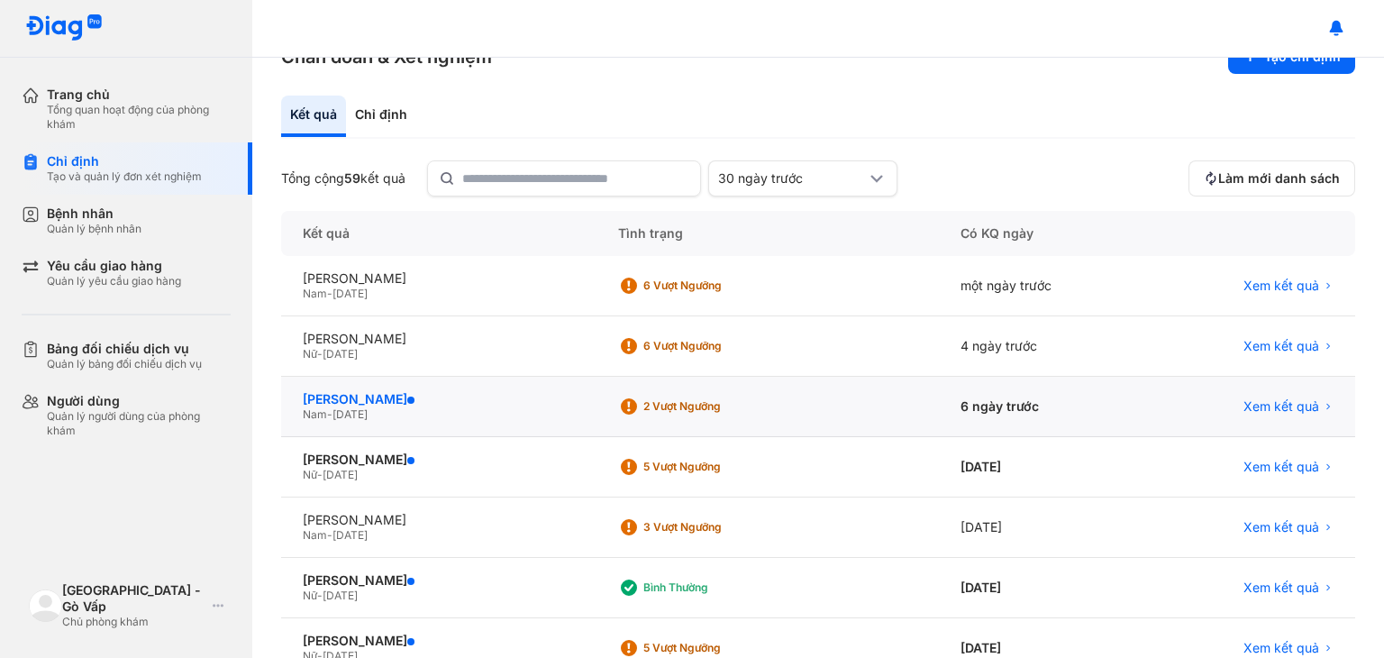
scroll to position [180, 0]
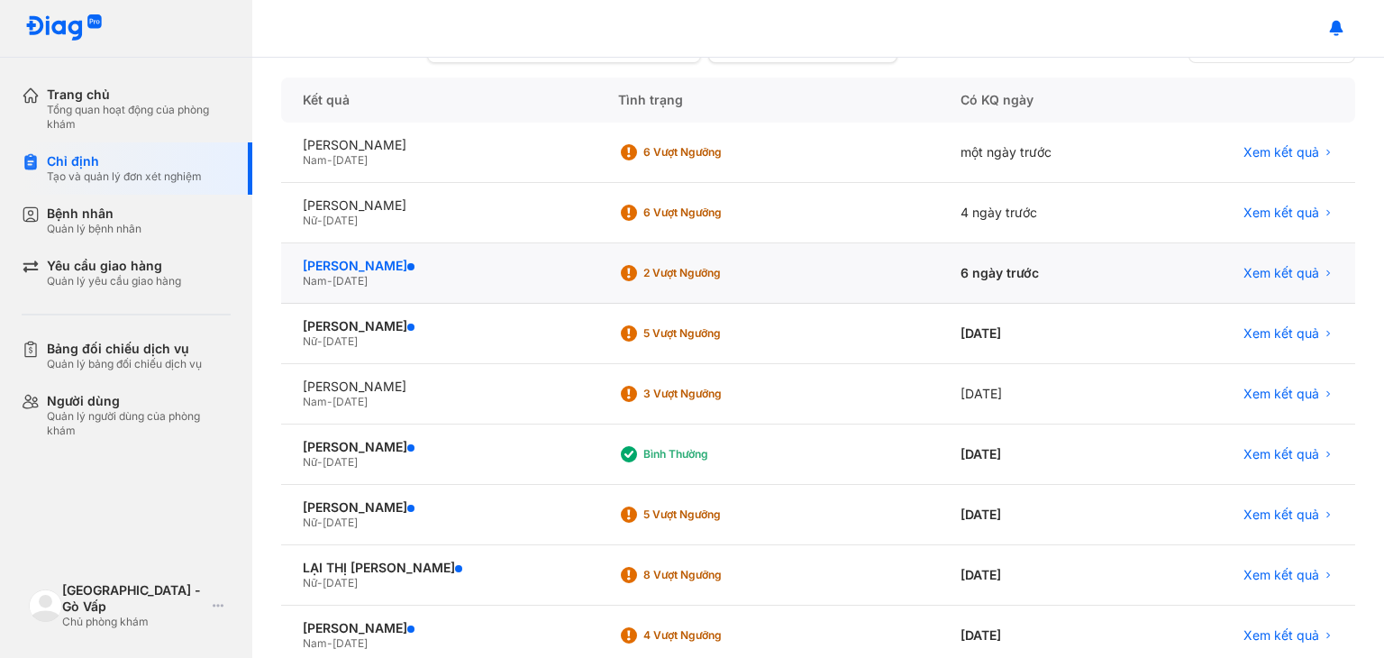
click at [521, 261] on div "[PERSON_NAME]" at bounding box center [439, 266] width 272 height 16
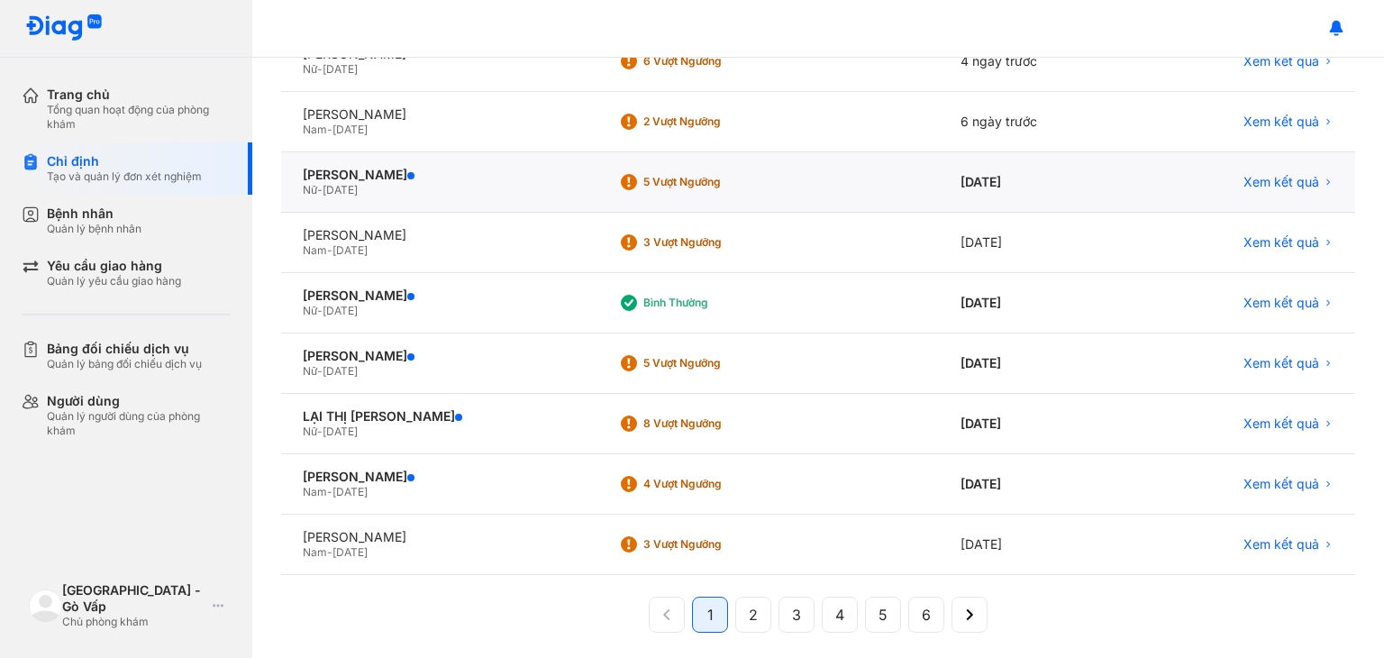
scroll to position [341, 0]
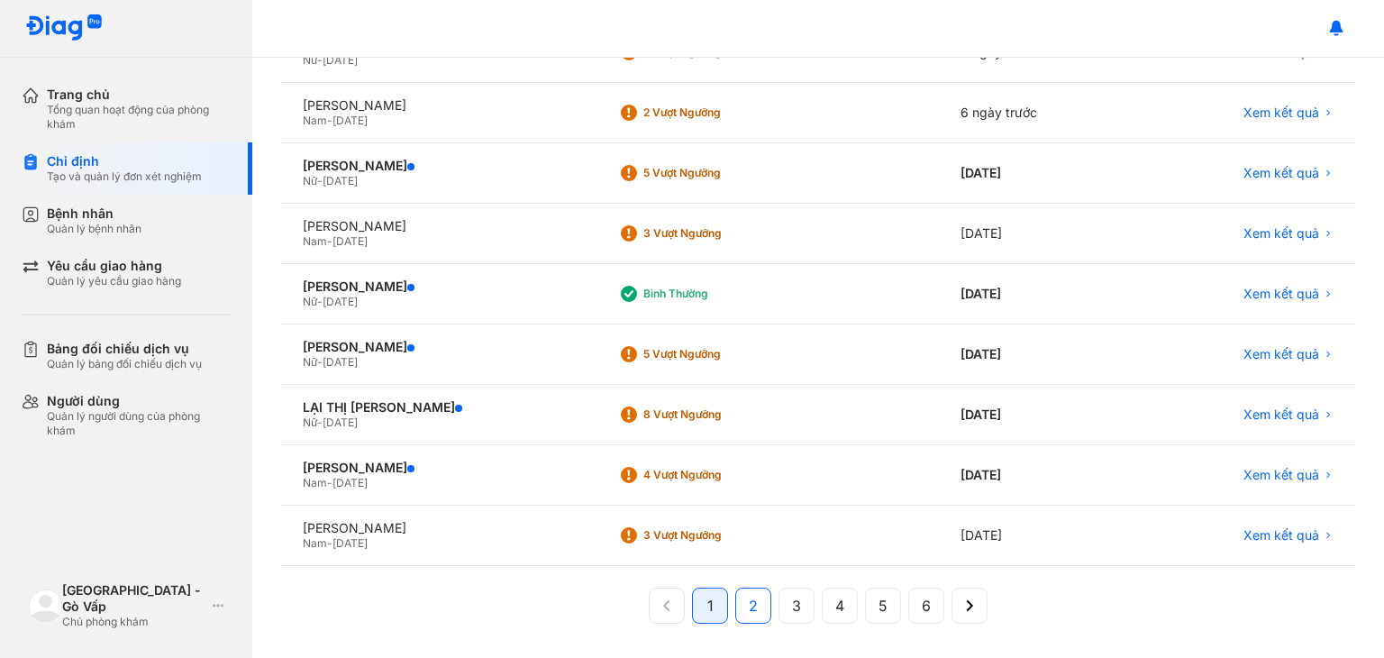
click at [778, 602] on button "2" at bounding box center [796, 605] width 36 height 36
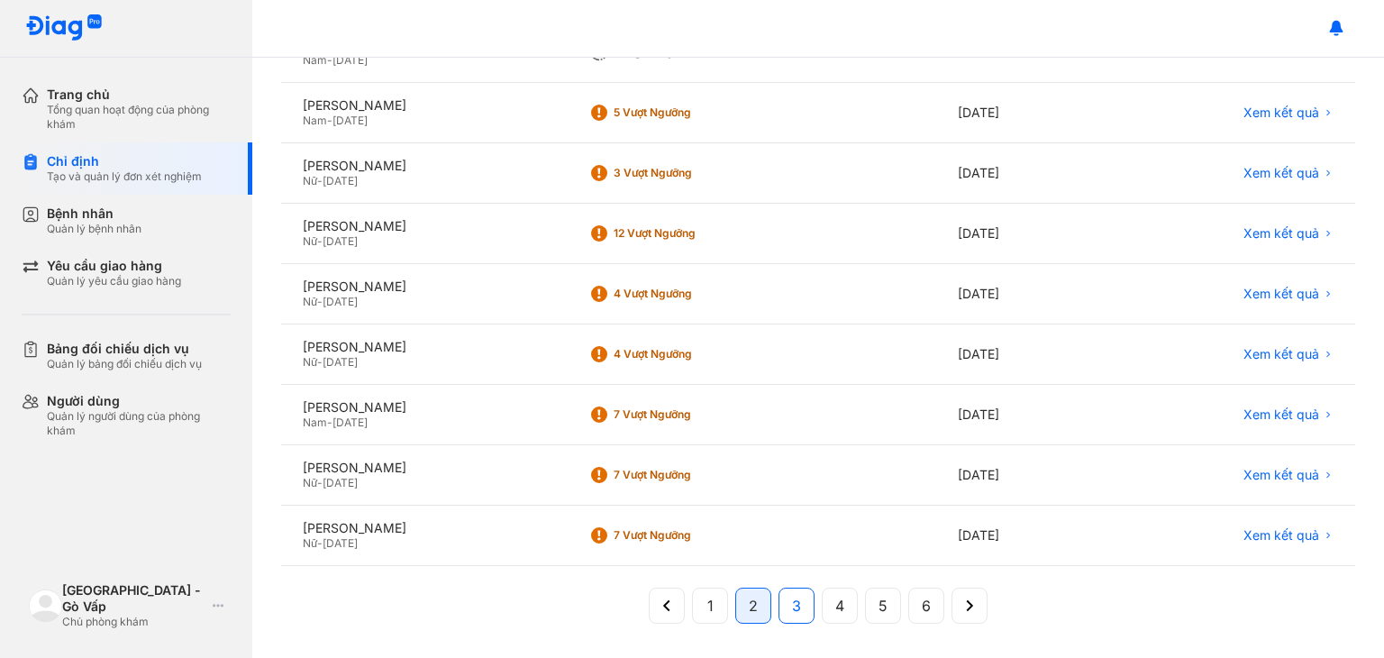
click at [793, 605] on span "3" at bounding box center [796, 606] width 9 height 22
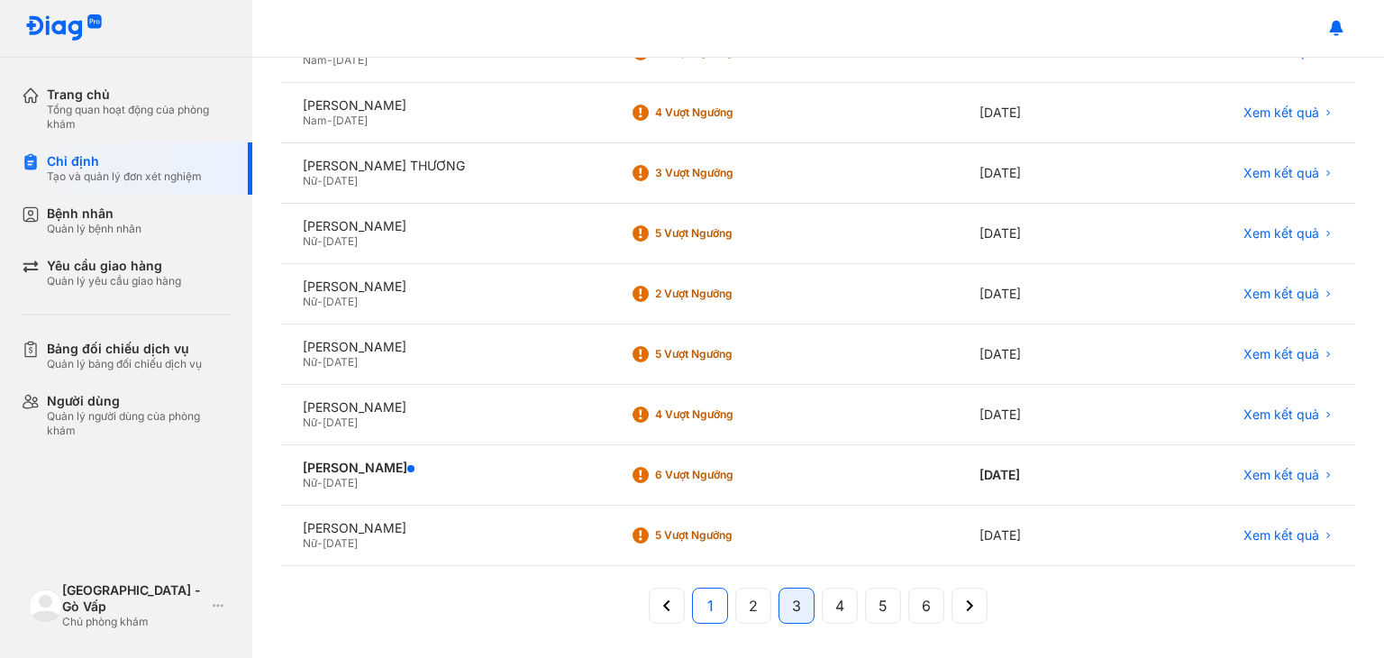
click at [735, 607] on button "1" at bounding box center [753, 605] width 36 height 36
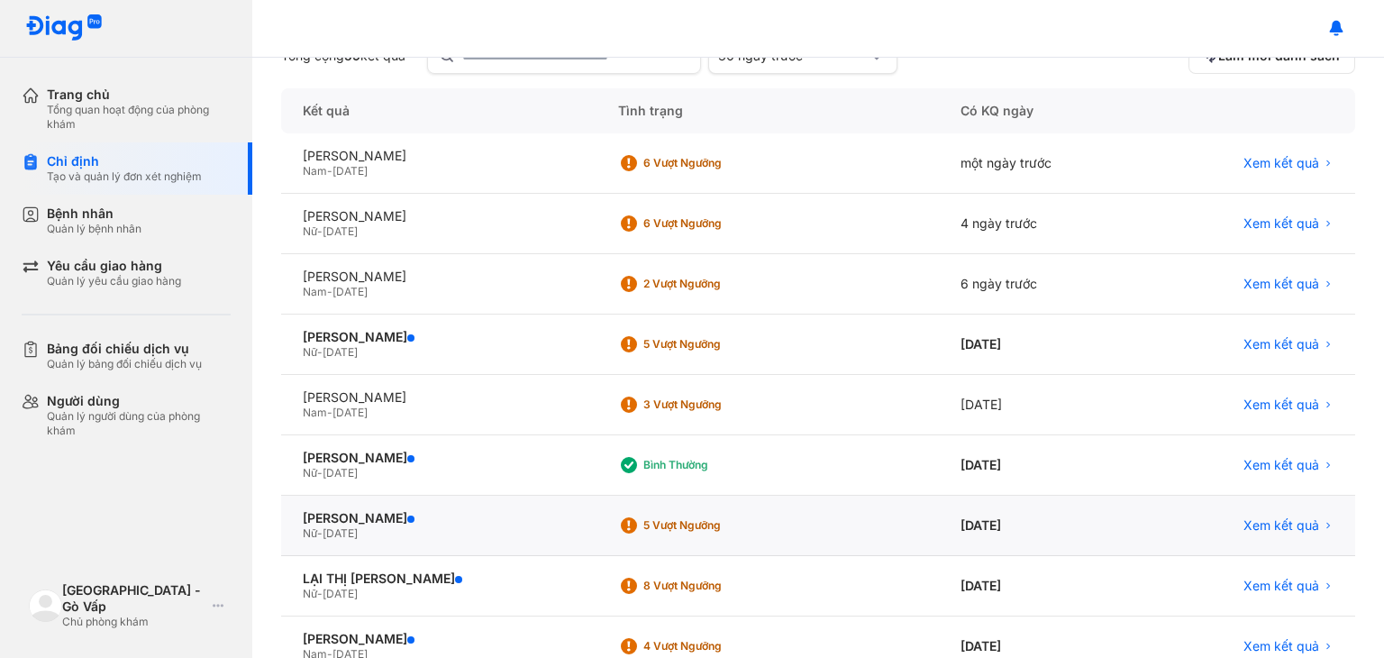
scroll to position [180, 0]
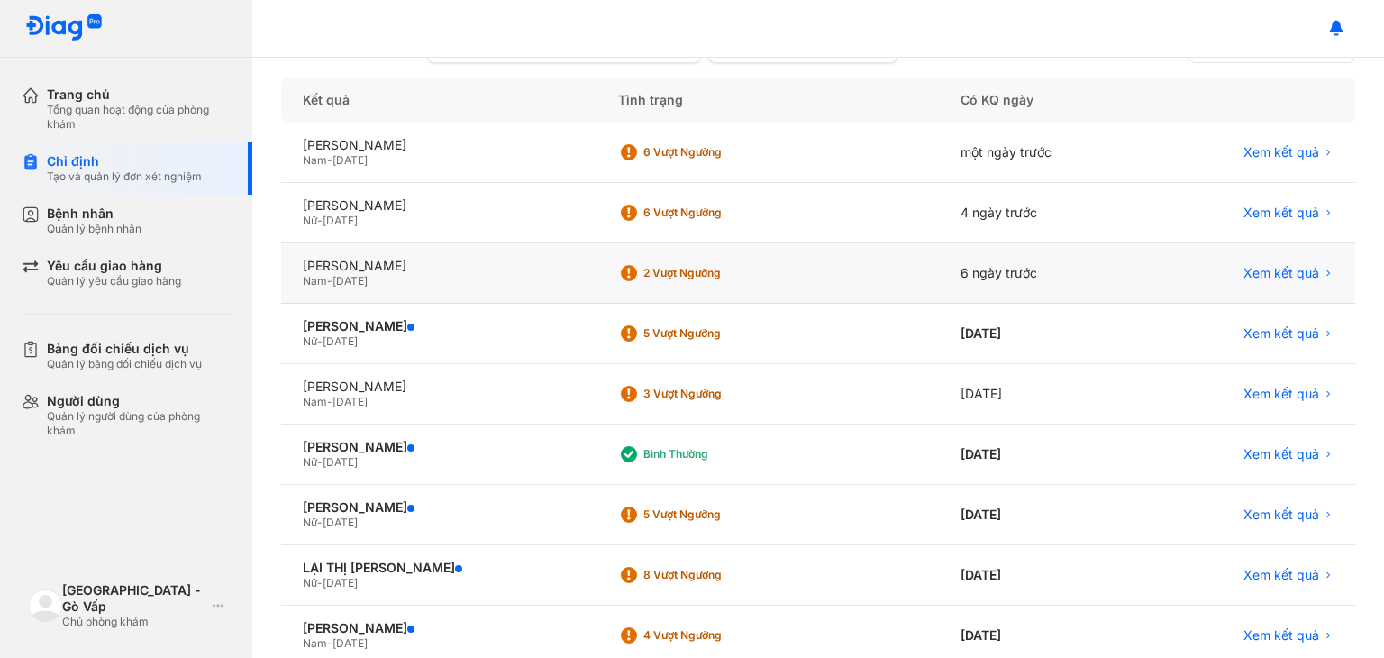
click at [1274, 268] on span "Xem kết quả" at bounding box center [1281, 273] width 76 height 16
